Goal: Task Accomplishment & Management: Complete application form

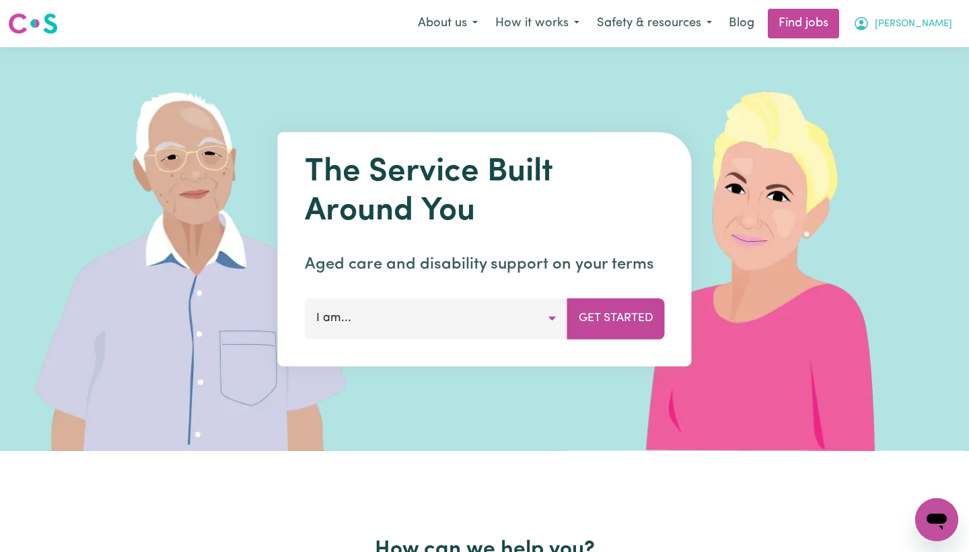
click at [870, 30] on icon "My Account" at bounding box center [861, 23] width 16 height 16
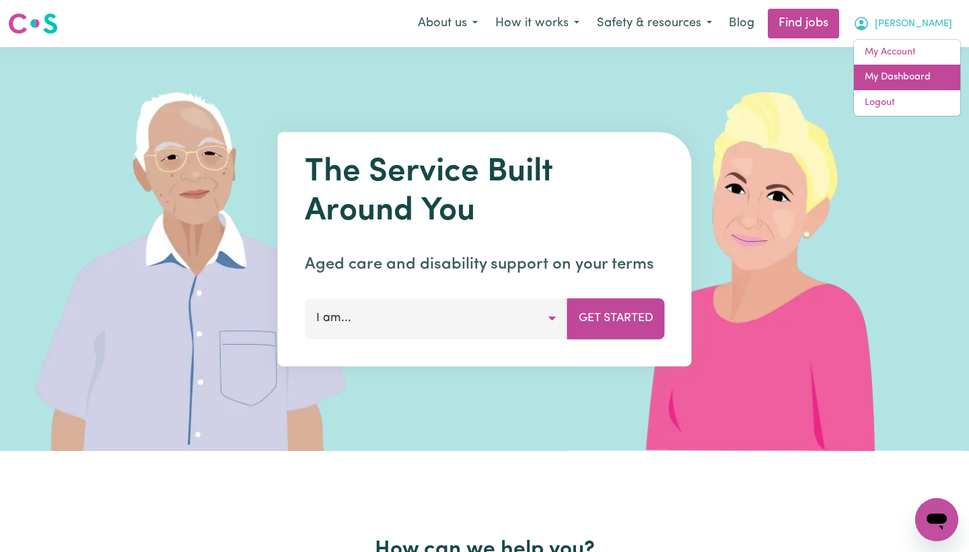
click at [895, 82] on link "My Dashboard" at bounding box center [907, 78] width 106 height 26
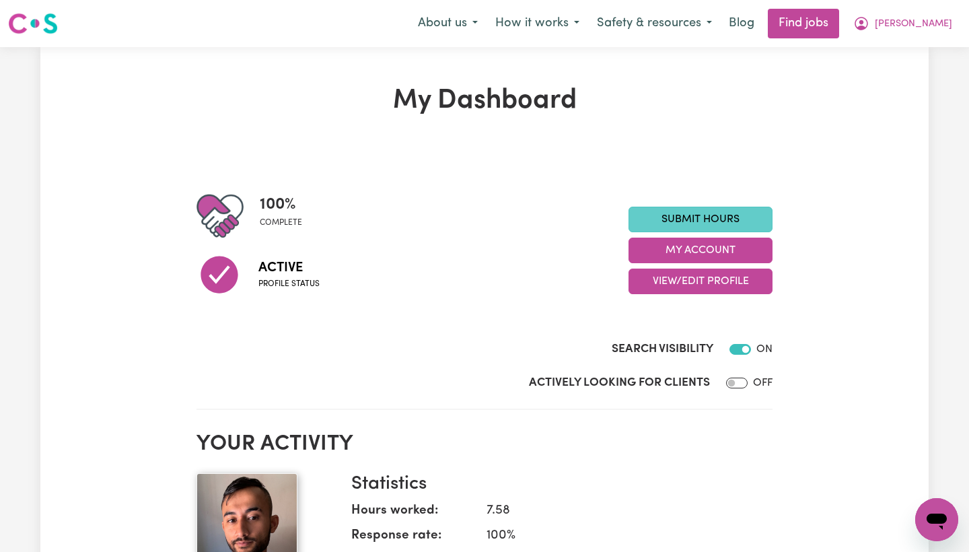
click at [731, 218] on link "Submit Hours" at bounding box center [701, 220] width 144 height 26
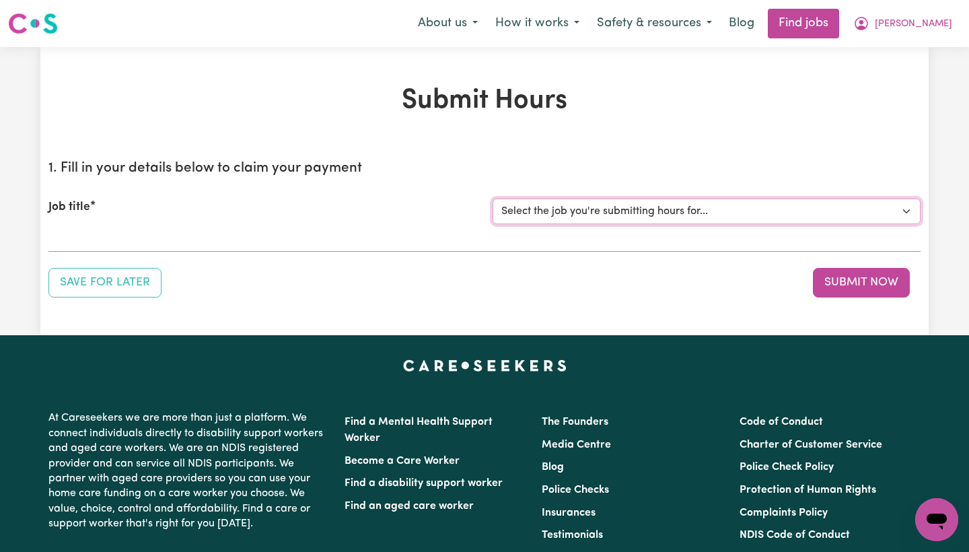
select select "14903"
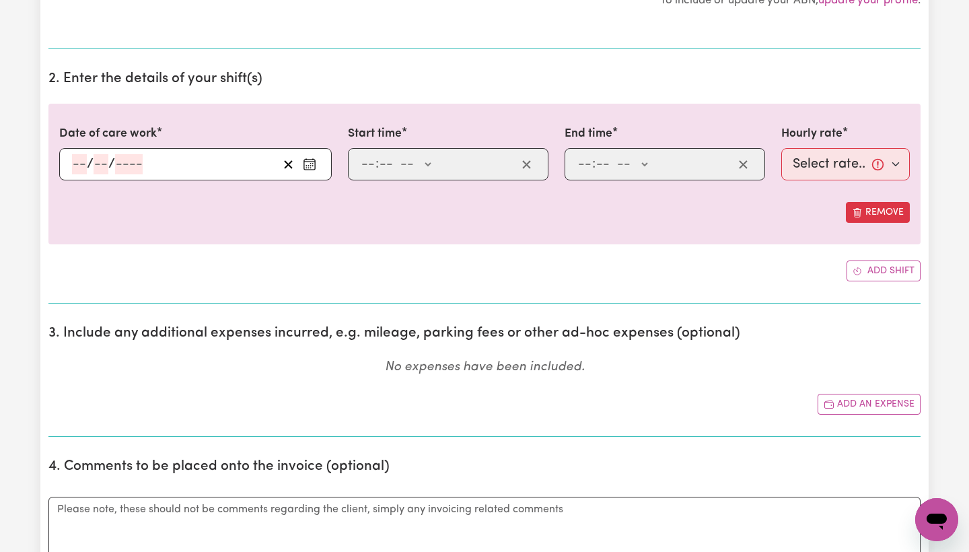
scroll to position [344, 0]
click at [183, 168] on div "/ /" at bounding box center [174, 164] width 207 height 20
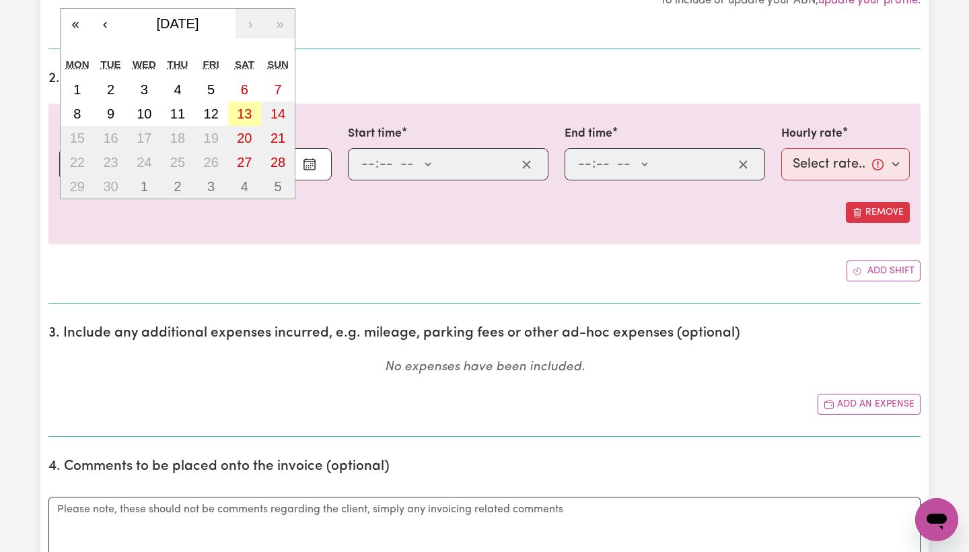
click at [247, 113] on abbr "13" at bounding box center [244, 113] width 15 height 15
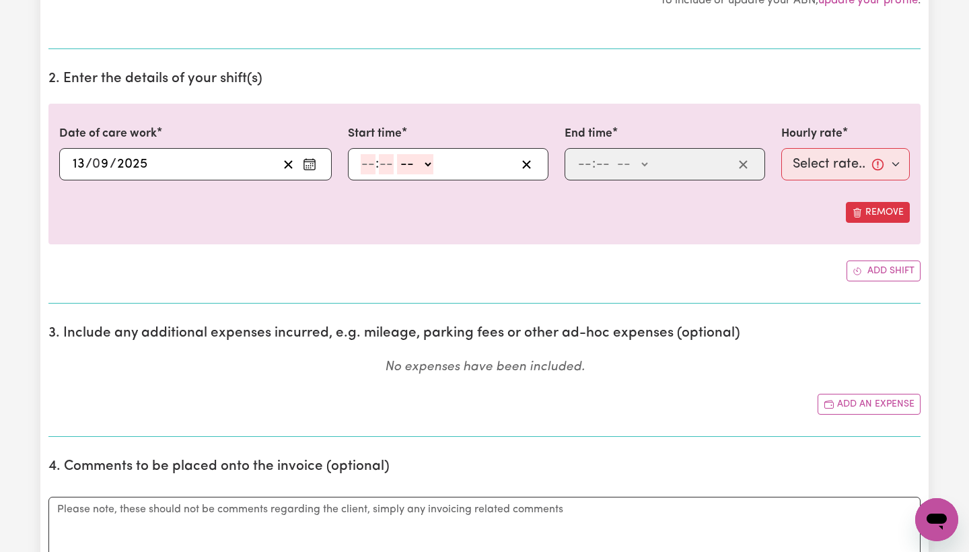
type input "[DATE]"
type input "13"
type input "9"
type input "2025"
click at [370, 163] on input "number" at bounding box center [368, 164] width 15 height 20
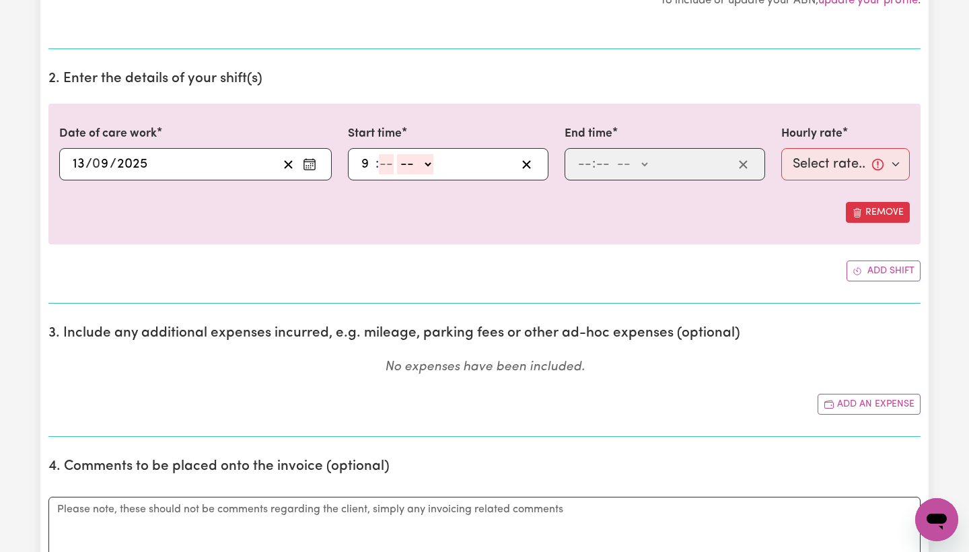
type input "9"
type input "00"
select select "am"
type input "09:00"
type input "0"
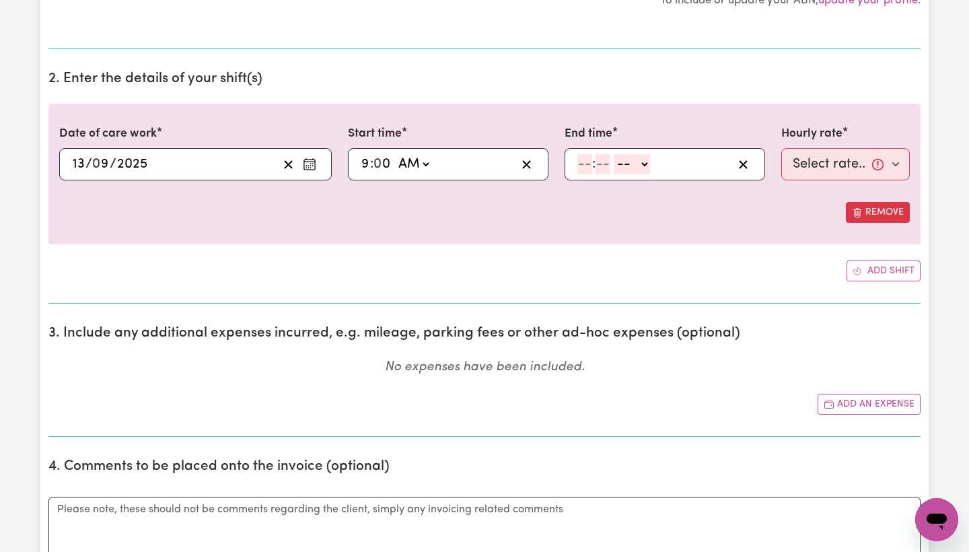
click at [575, 158] on div ": -- AM PM" at bounding box center [665, 164] width 201 height 32
click at [584, 165] on input "number" at bounding box center [584, 164] width 15 height 20
type input "11"
type input "00"
select select "am"
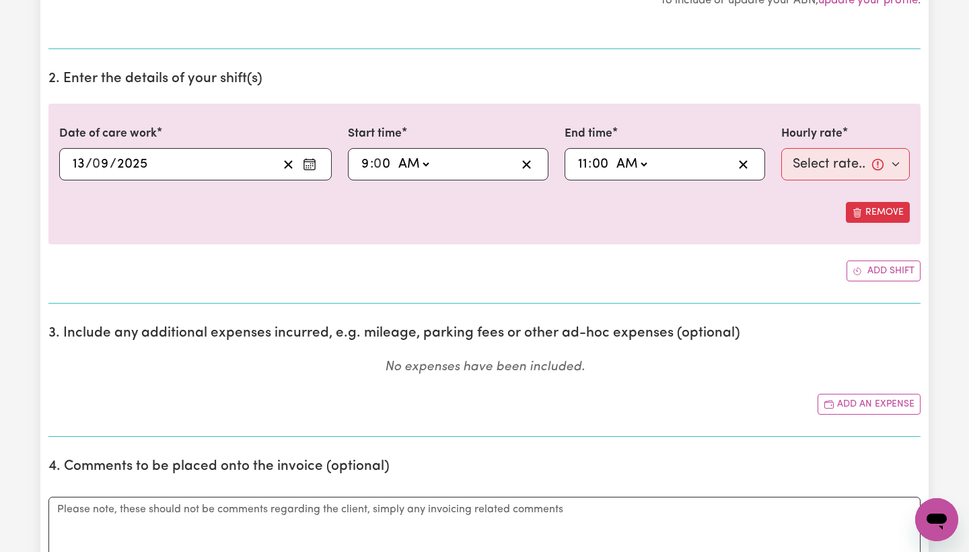
type input "11:00"
type input "0"
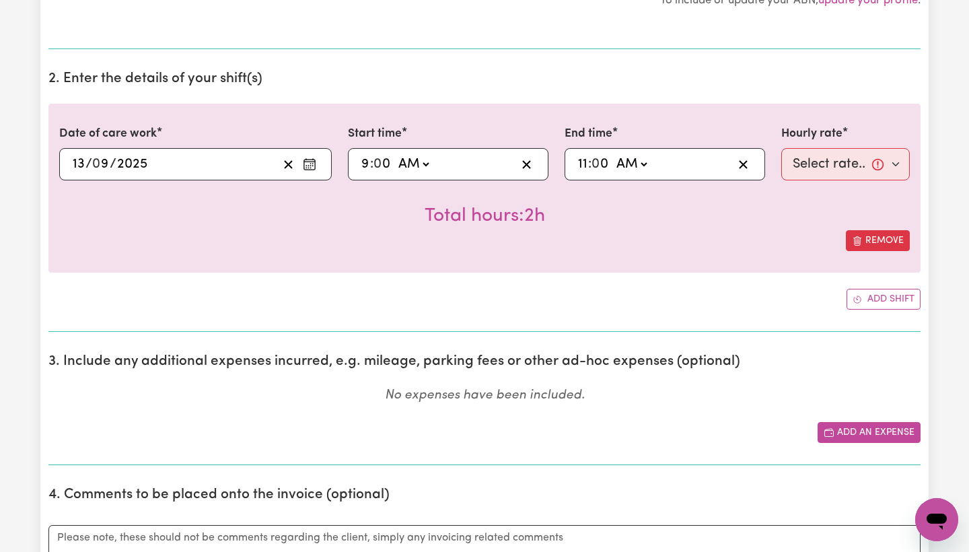
click at [868, 433] on button "Add an expense" at bounding box center [869, 432] width 103 height 21
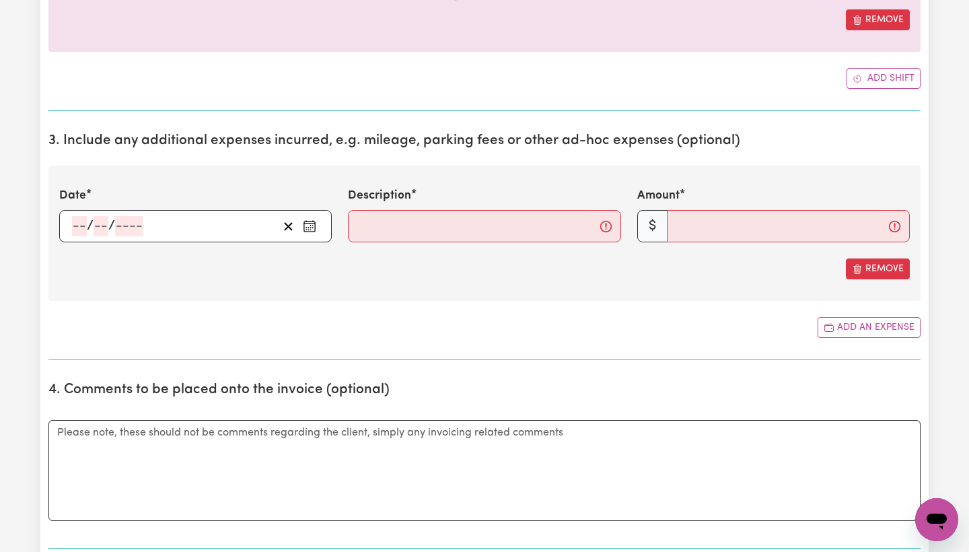
scroll to position [576, 0]
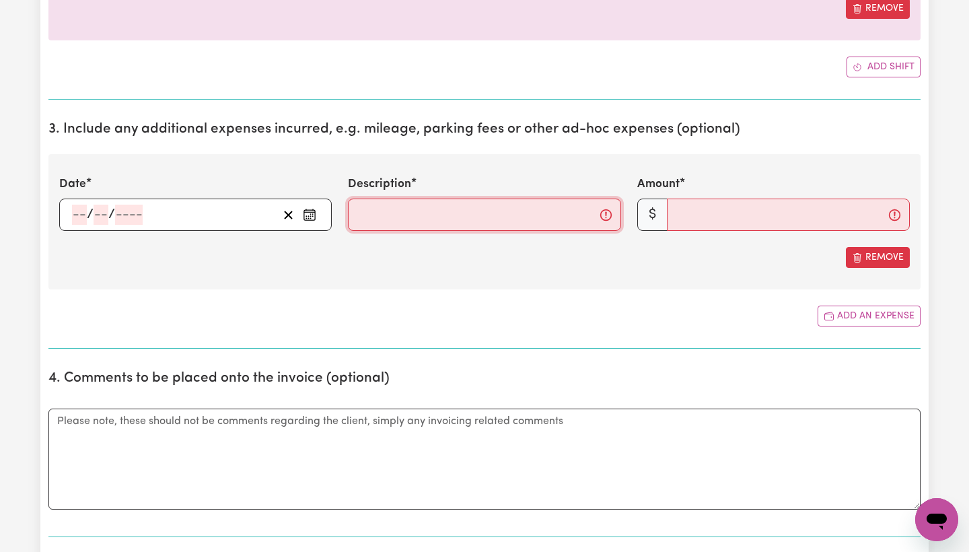
click at [575, 216] on input "Description" at bounding box center [484, 215] width 273 height 32
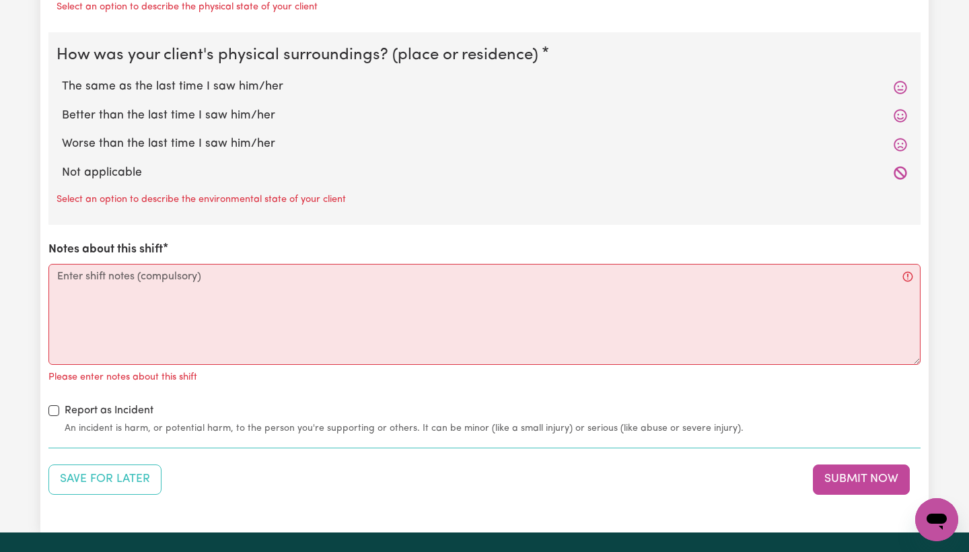
scroll to position [1477, 0]
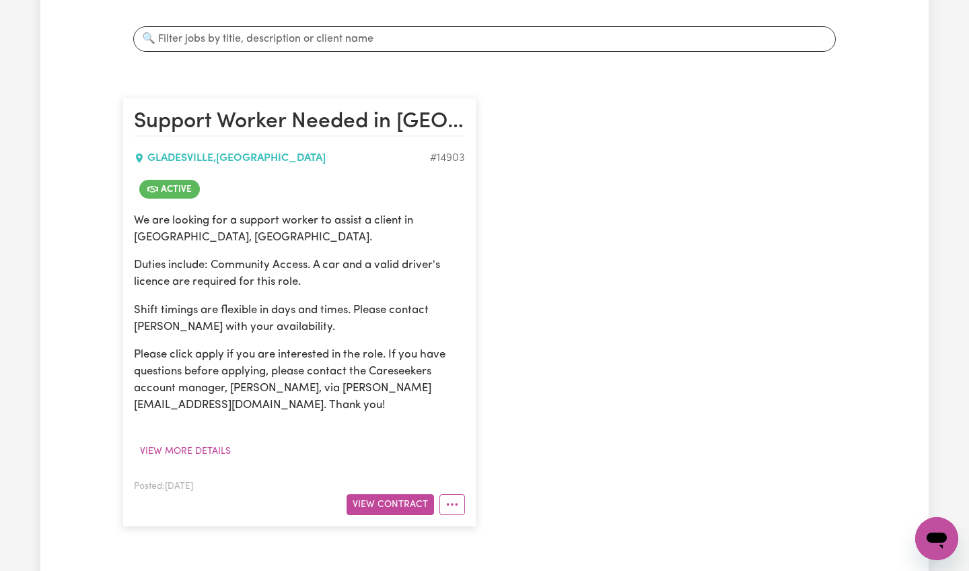
click at [662, 159] on div "Support Worker Needed in [GEOGRAPHIC_DATA], [GEOGRAPHIC_DATA] [GEOGRAPHIC_DATA]…" at bounding box center [484, 311] width 740 height 455
